Goal: Task Accomplishment & Management: Manage account settings

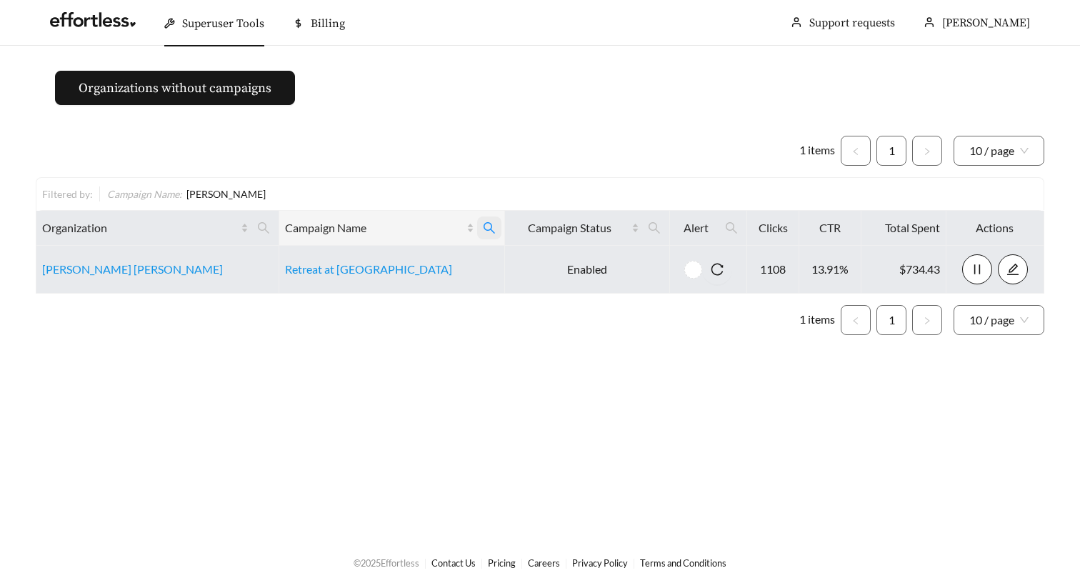
click at [483, 227] on icon "search" at bounding box center [489, 227] width 13 height 13
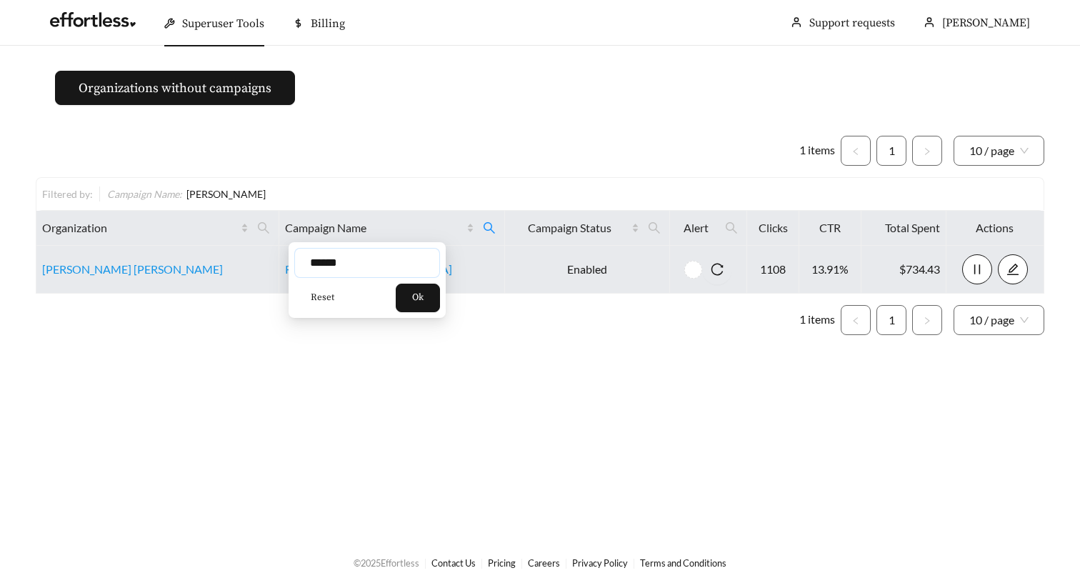
drag, startPoint x: 305, startPoint y: 264, endPoint x: 236, endPoint y: 265, distance: 69.3
click at [262, 266] on body "Superuser Tools Billing [PERSON_NAME] Support requests More Organizations witho…" at bounding box center [540, 294] width 1080 height 588
type input "**********"
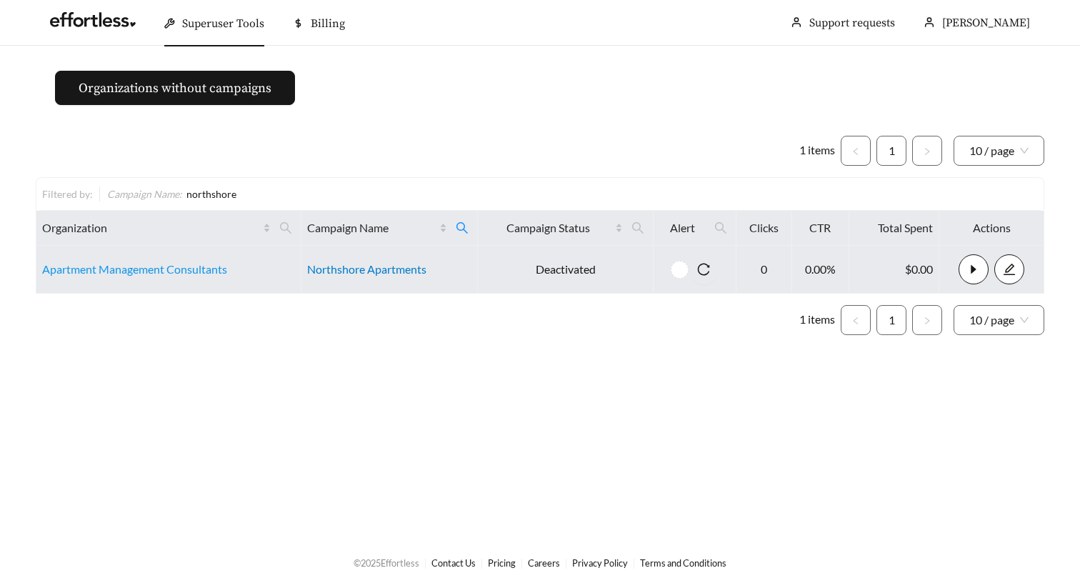
click at [368, 266] on link "Northshore Apartments" at bounding box center [366, 269] width 119 height 14
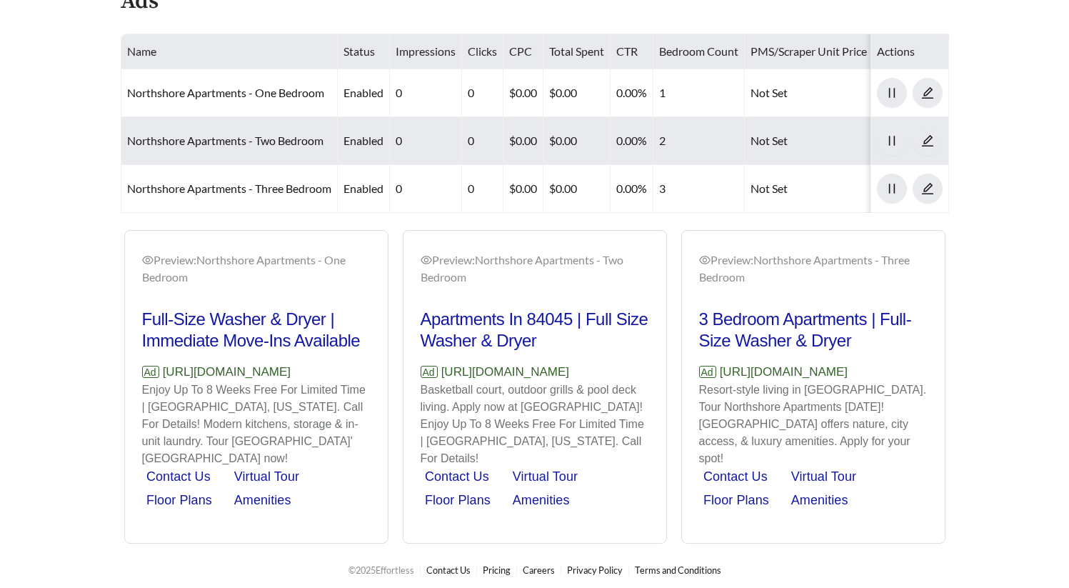
scroll to position [754, 0]
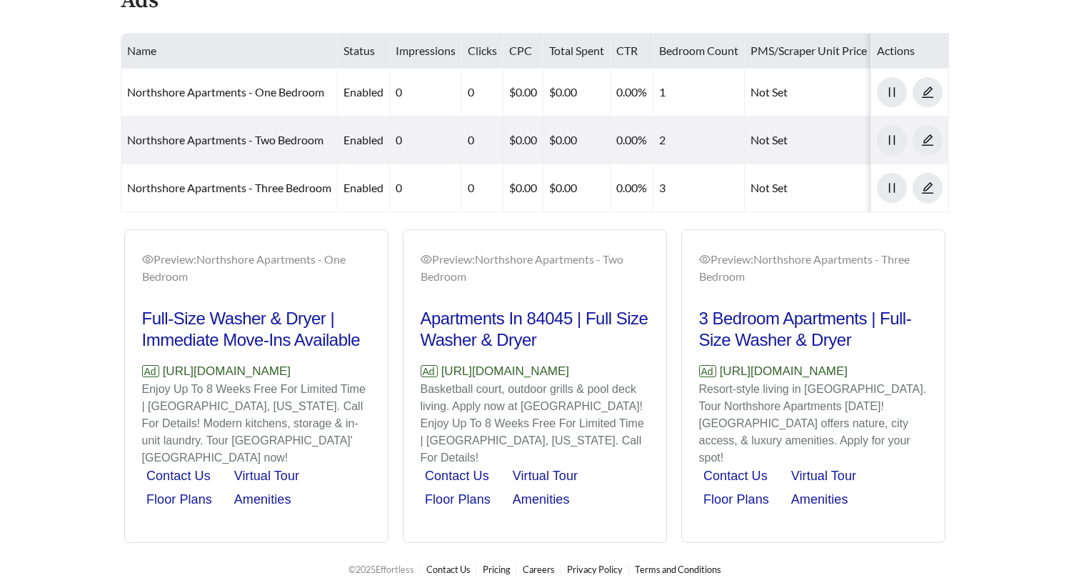
drag, startPoint x: 351, startPoint y: 380, endPoint x: 162, endPoint y: 388, distance: 189.4
click at [162, 381] on p "Ad https://www.liveatnorthshore.com" at bounding box center [256, 371] width 229 height 19
copy p "https://www.liveatnorthshore.com"
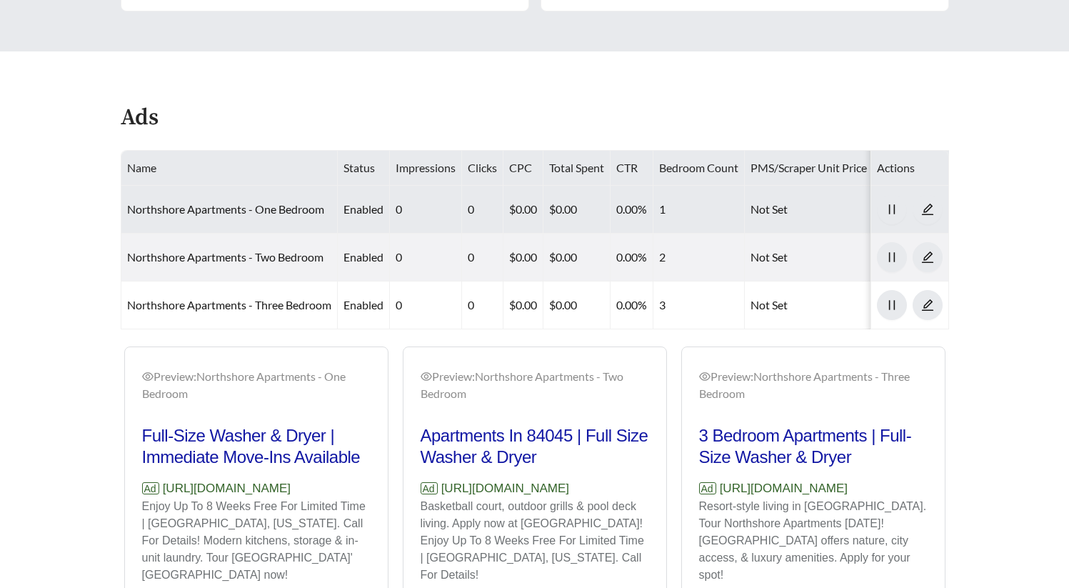
scroll to position [666, 0]
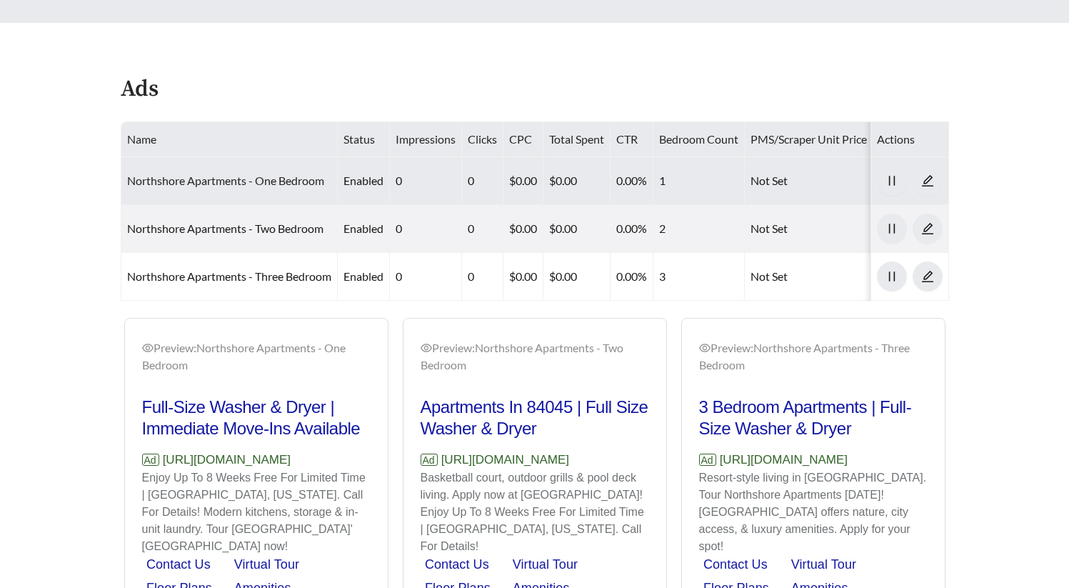
click at [294, 175] on link "Northshore Apartments - One Bedroom" at bounding box center [225, 181] width 197 height 14
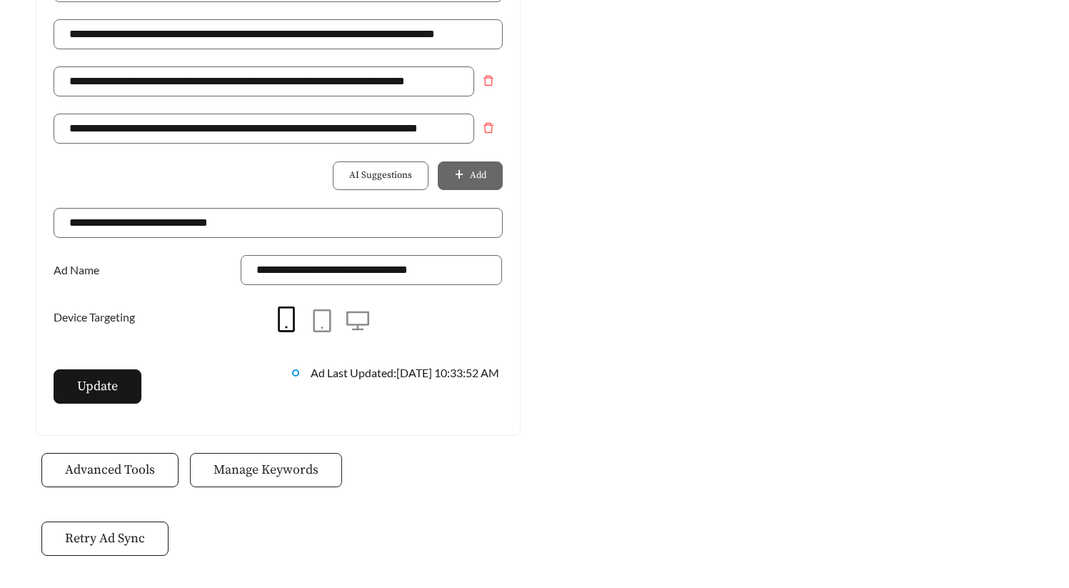
scroll to position [1106, 0]
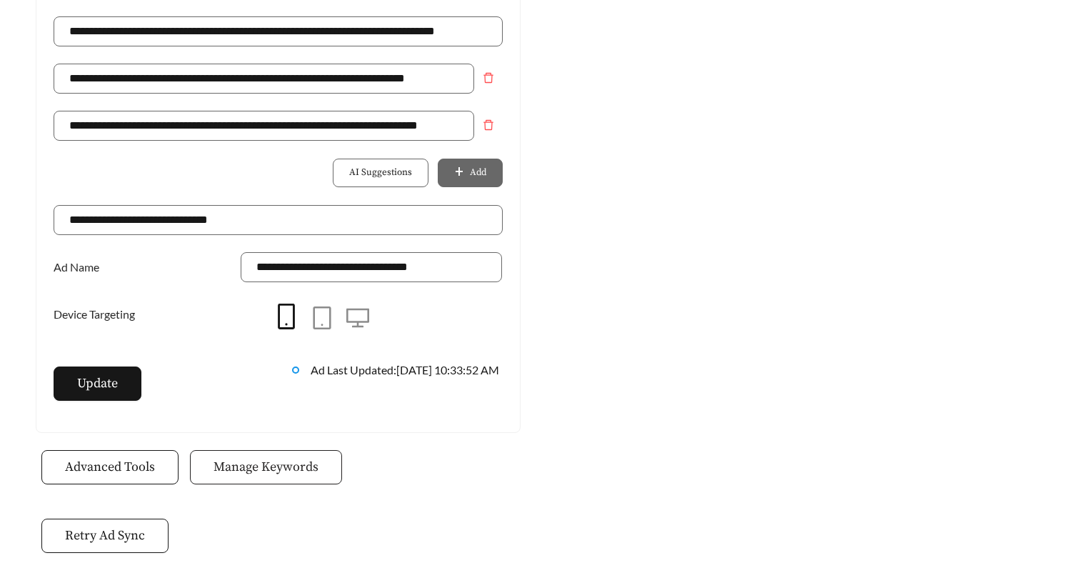
click at [274, 469] on span "Manage Keywords" at bounding box center [266, 466] width 105 height 19
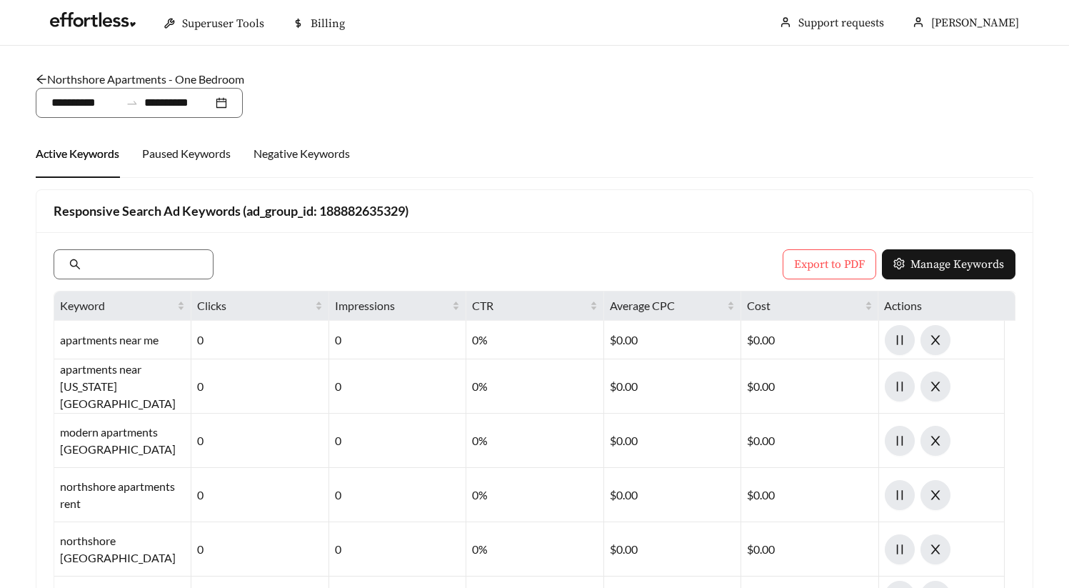
click at [144, 79] on link "Northshore Apartments - One Bedroom" at bounding box center [140, 79] width 209 height 14
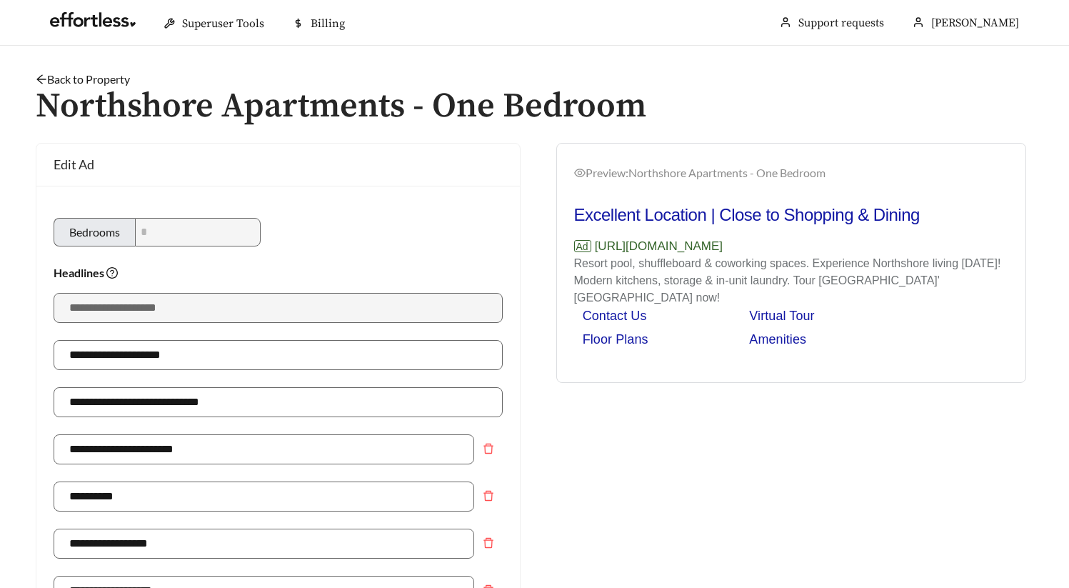
click at [64, 80] on link "Back to Property" at bounding box center [83, 79] width 94 height 14
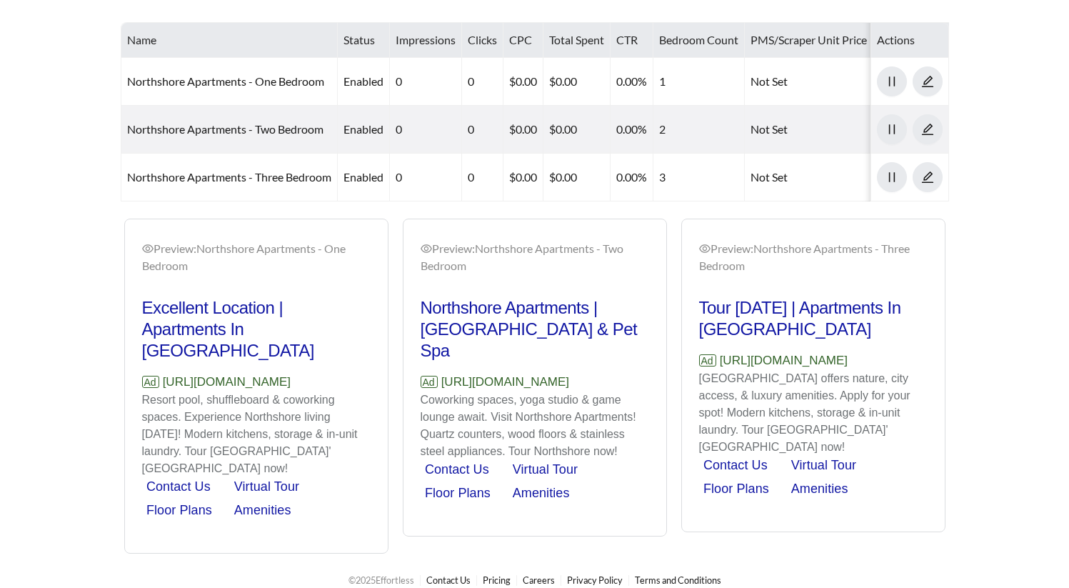
scroll to position [776, 0]
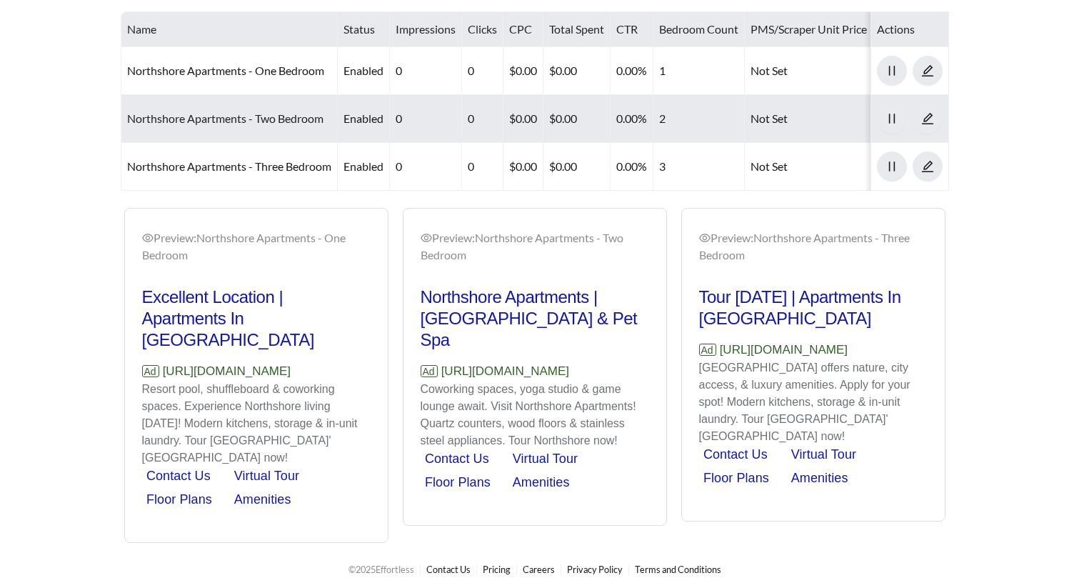
click at [196, 118] on link "Northshore Apartments - Two Bedroom" at bounding box center [225, 118] width 196 height 14
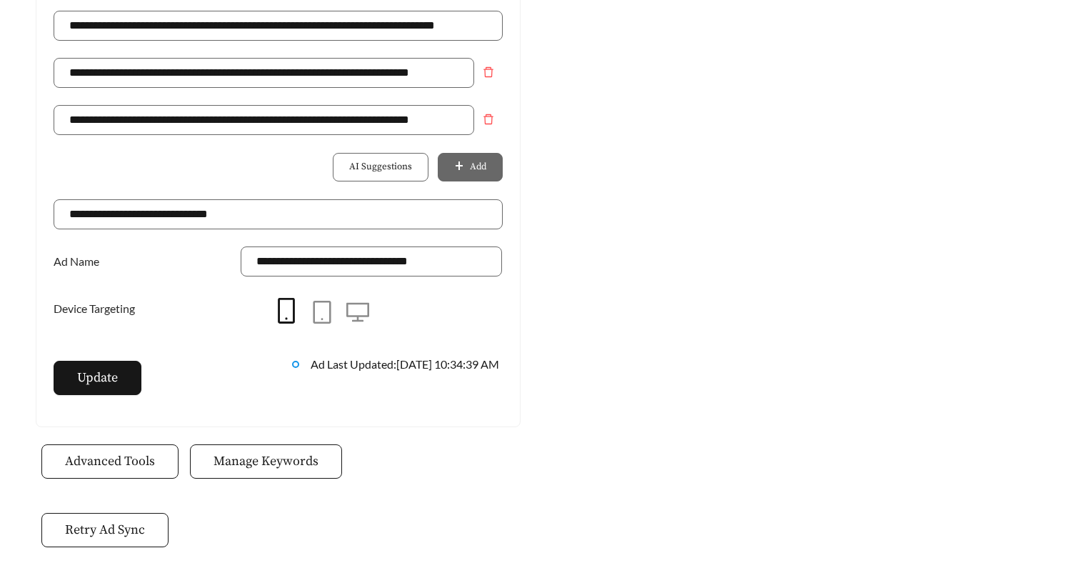
scroll to position [1153, 0]
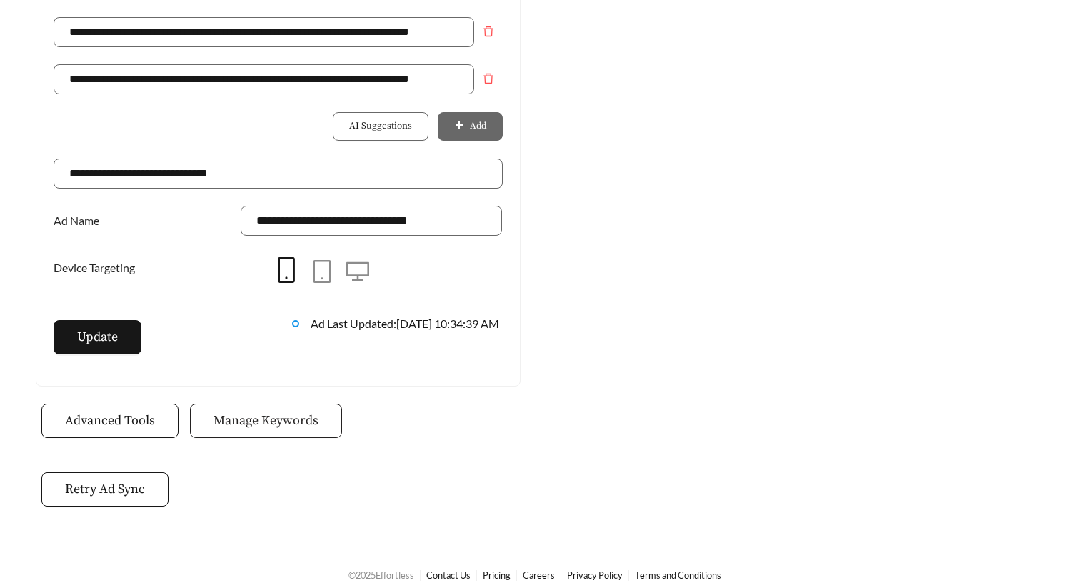
click at [289, 426] on span "Manage Keywords" at bounding box center [266, 420] width 105 height 19
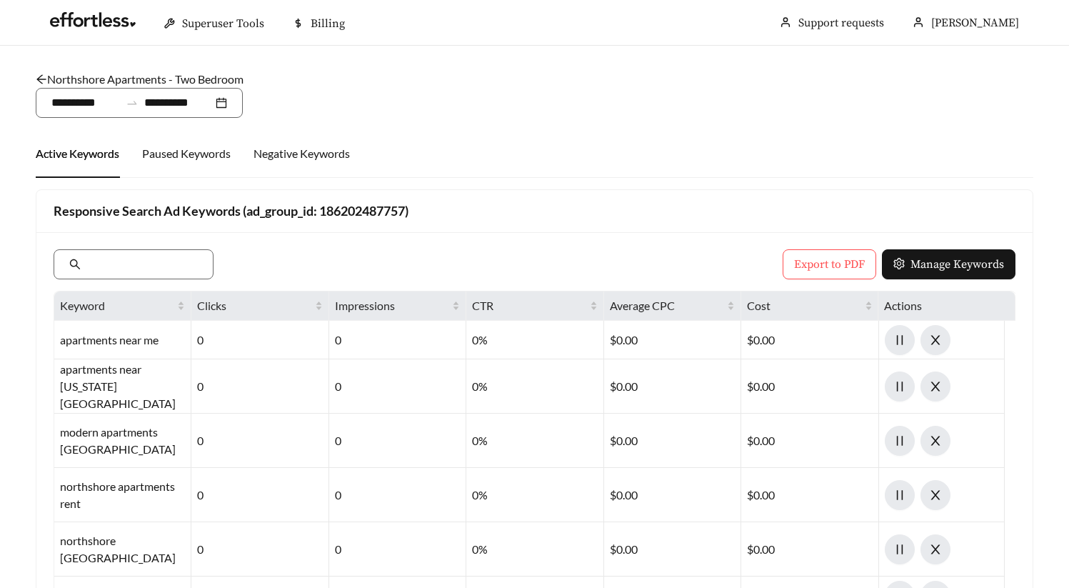
click at [124, 73] on link "Northshore Apartments - Two Bedroom" at bounding box center [140, 79] width 208 height 14
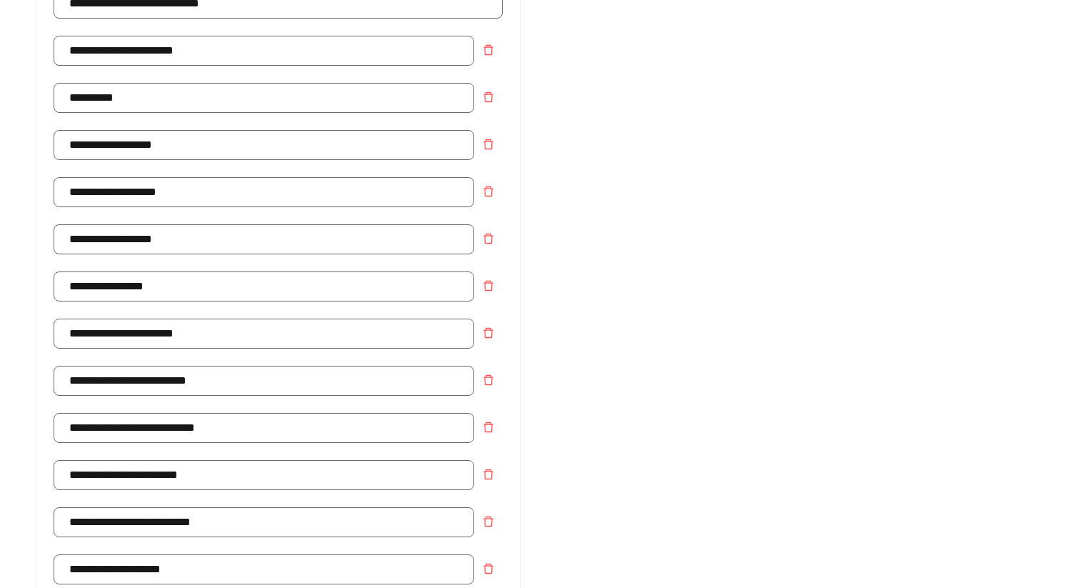
scroll to position [434, 0]
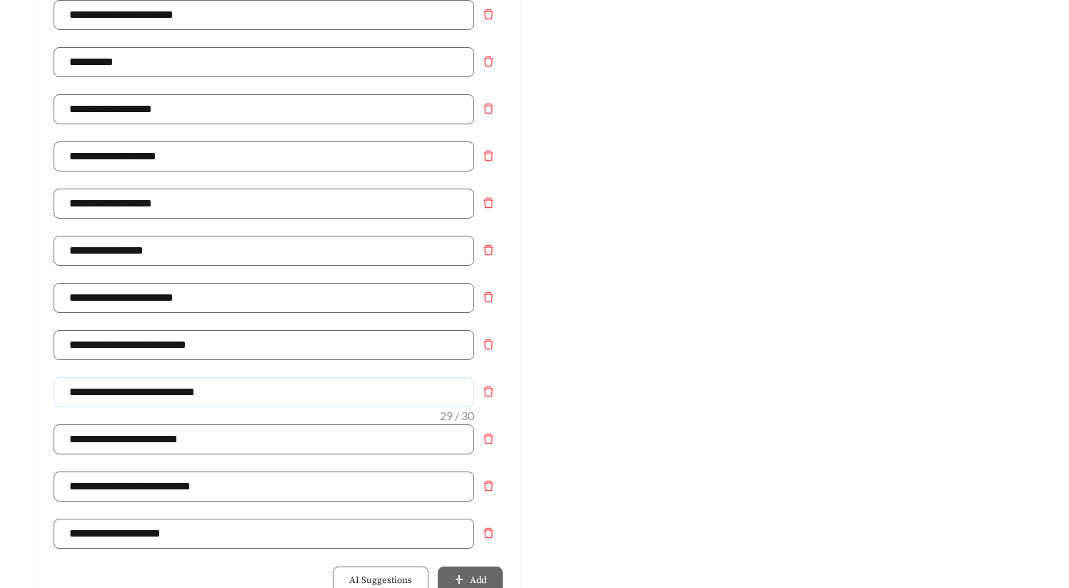
drag, startPoint x: 243, startPoint y: 394, endPoint x: -21, endPoint y: 394, distance: 264.3
type input "**********"
click at [673, 368] on div "Preview: Northshore Apartments - Two Bedroom Full Size Washer & Dryer | Bark Pa…" at bounding box center [792, 407] width 514 height 1396
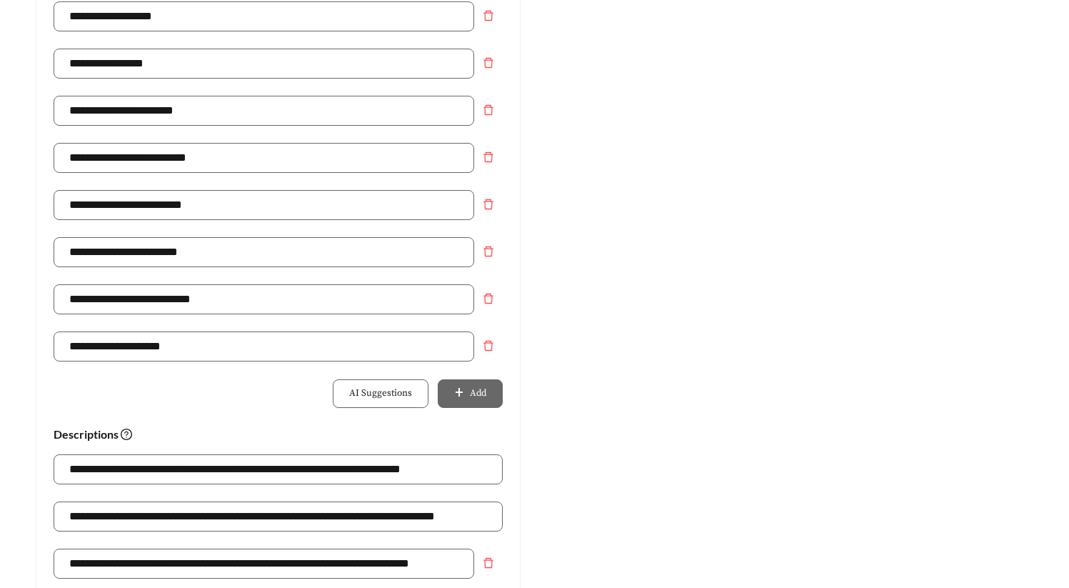
scroll to position [1122, 0]
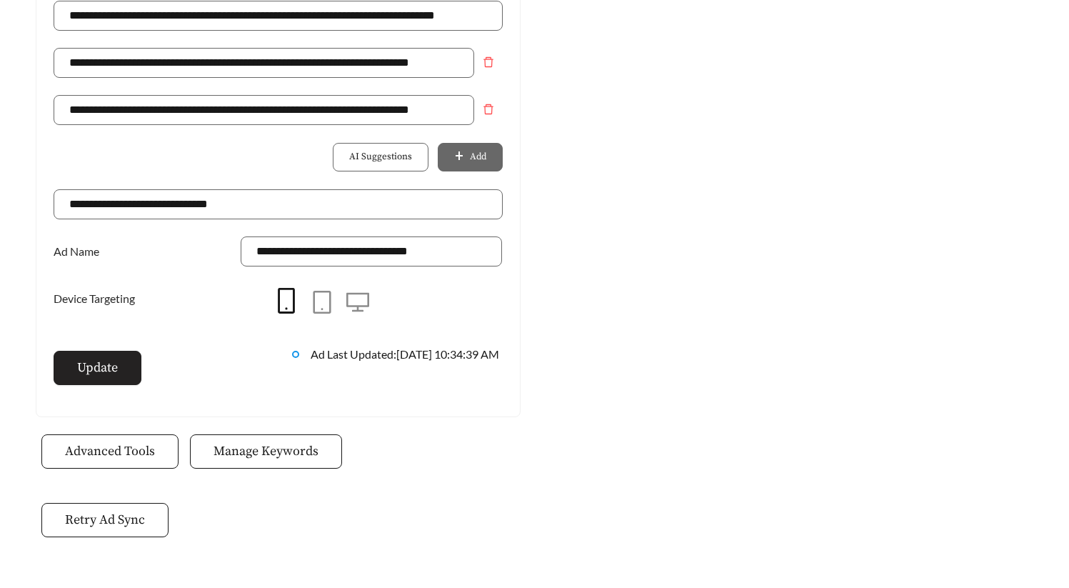
click at [88, 369] on span "Update" at bounding box center [97, 367] width 41 height 19
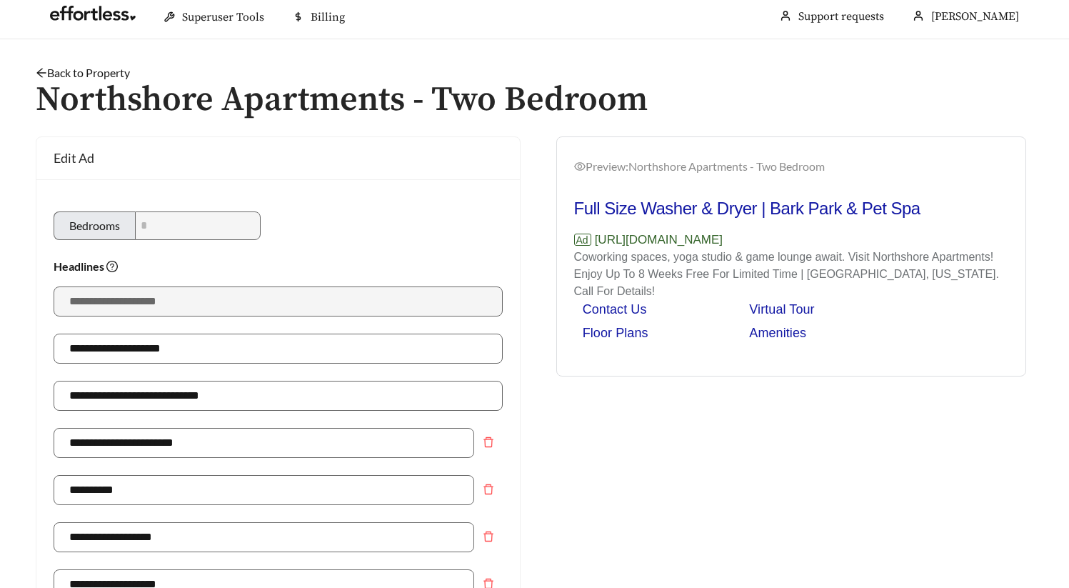
scroll to position [0, 0]
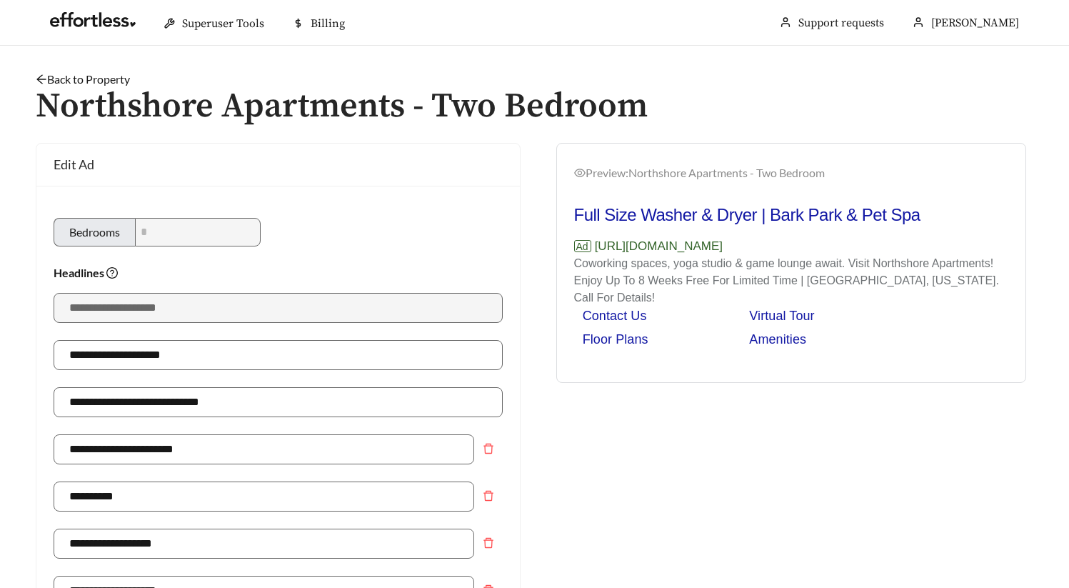
click at [96, 81] on link "Back to Property" at bounding box center [83, 79] width 94 height 14
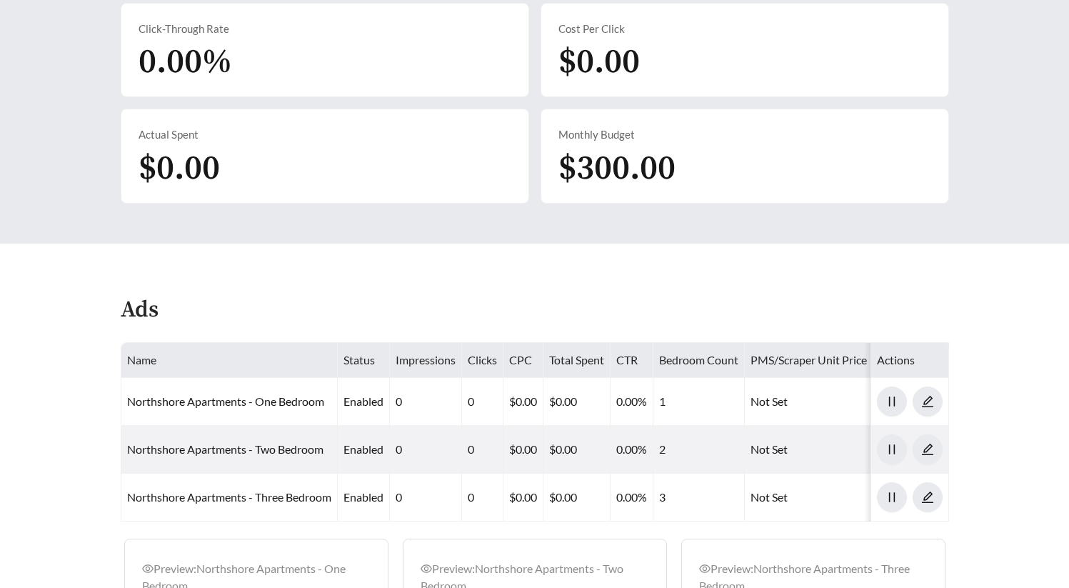
scroll to position [453, 0]
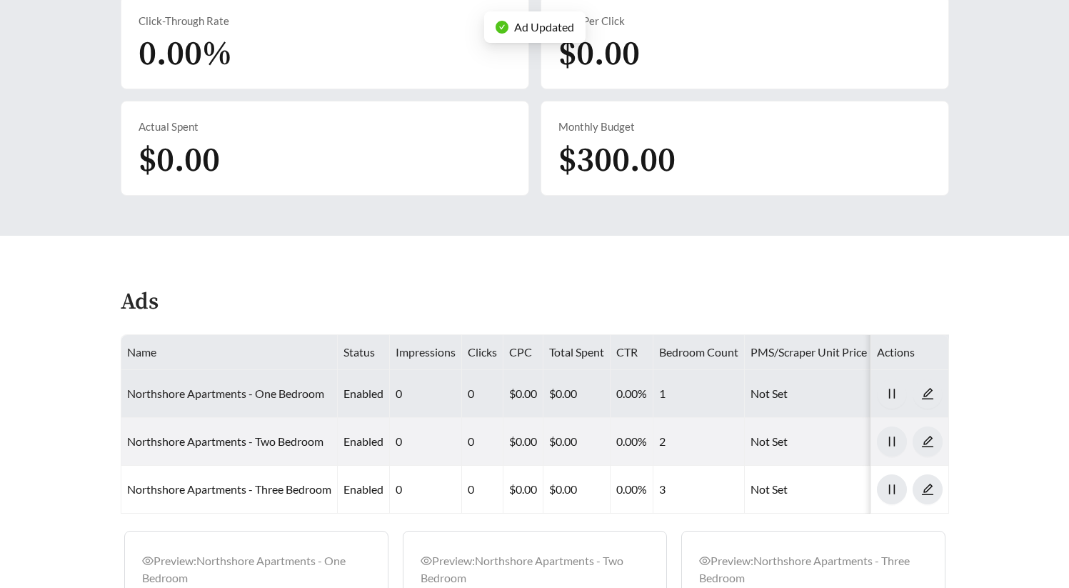
click at [251, 392] on link "Northshore Apartments - One Bedroom" at bounding box center [225, 393] width 197 height 14
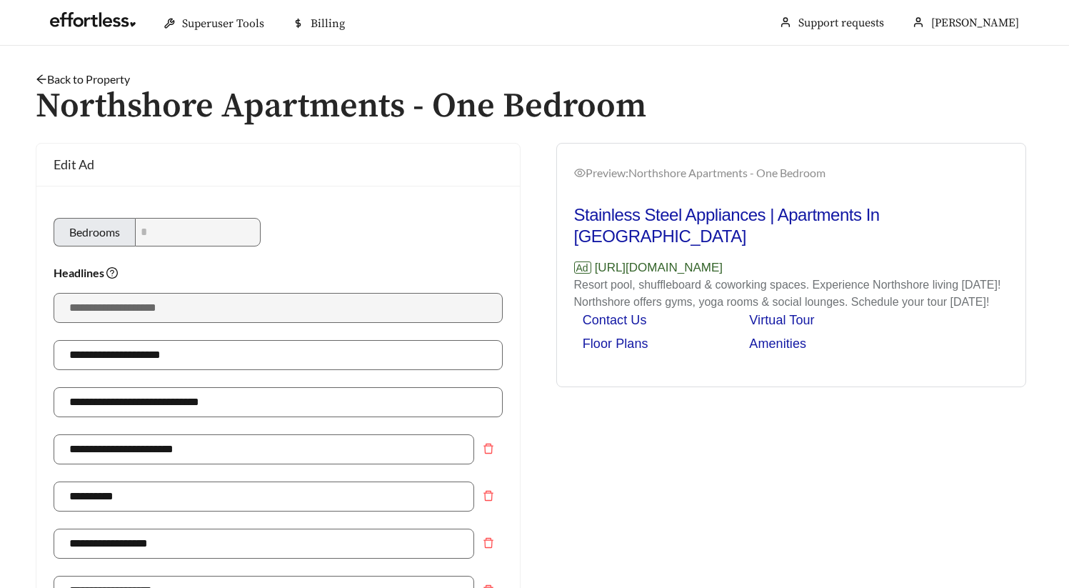
click at [116, 78] on link "Back to Property" at bounding box center [83, 79] width 94 height 14
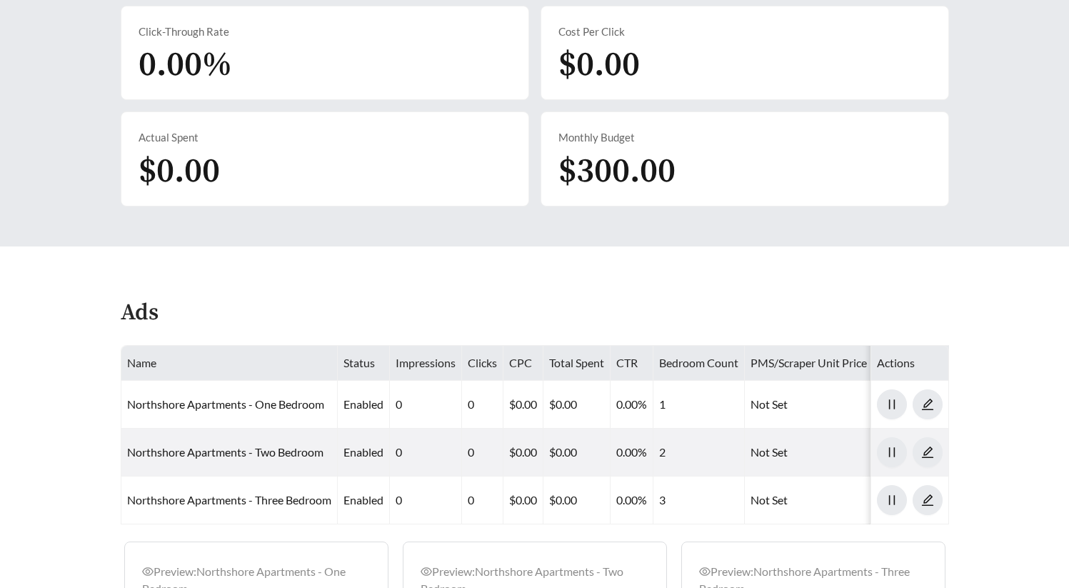
scroll to position [702, 0]
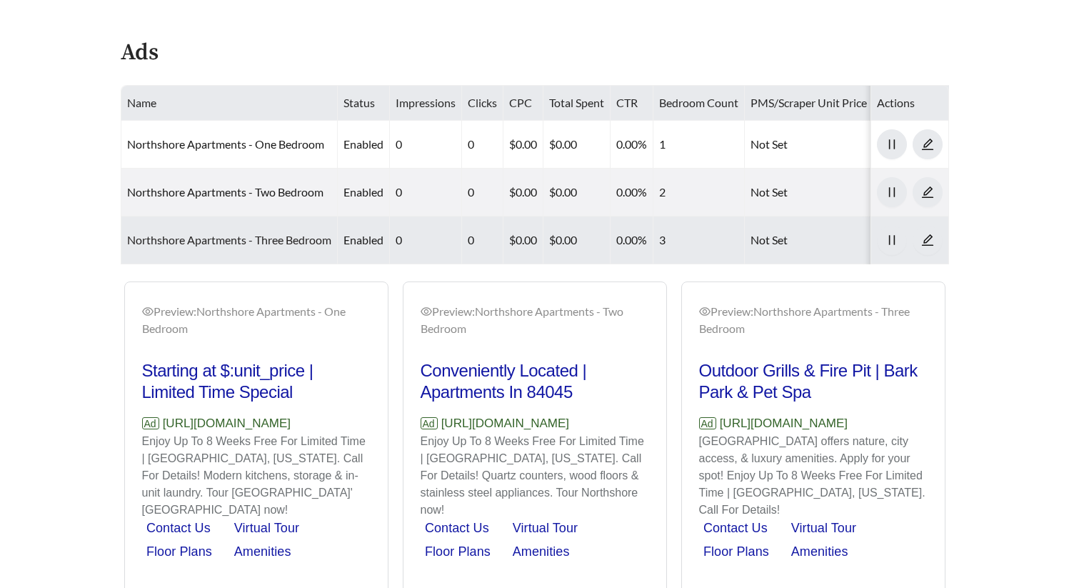
click at [235, 235] on link "Northshore Apartments - Three Bedroom" at bounding box center [229, 240] width 204 height 14
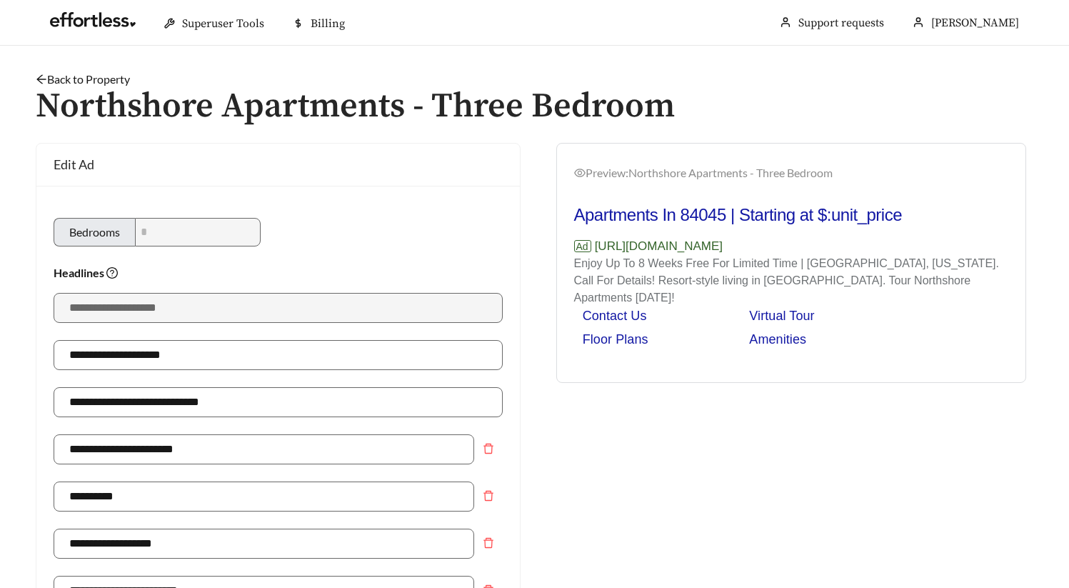
click at [67, 88] on h1 "Northshore Apartments - Three Bedroom" at bounding box center [535, 107] width 998 height 38
click at [68, 82] on link "Back to Property" at bounding box center [83, 79] width 94 height 14
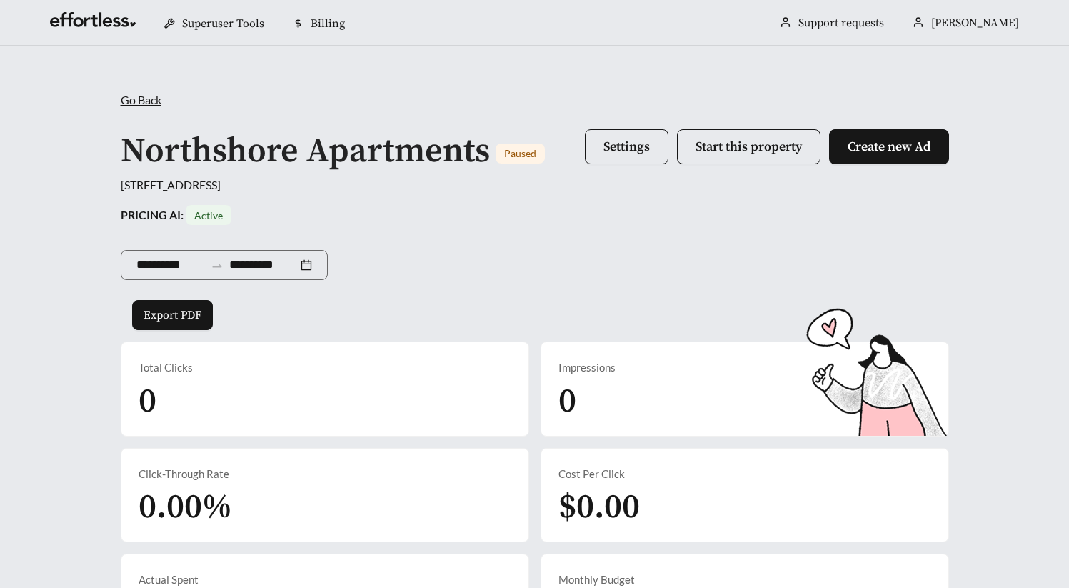
click at [70, 91] on div "**********" at bounding box center [534, 367] width 1069 height 643
